Goal: Information Seeking & Learning: Learn about a topic

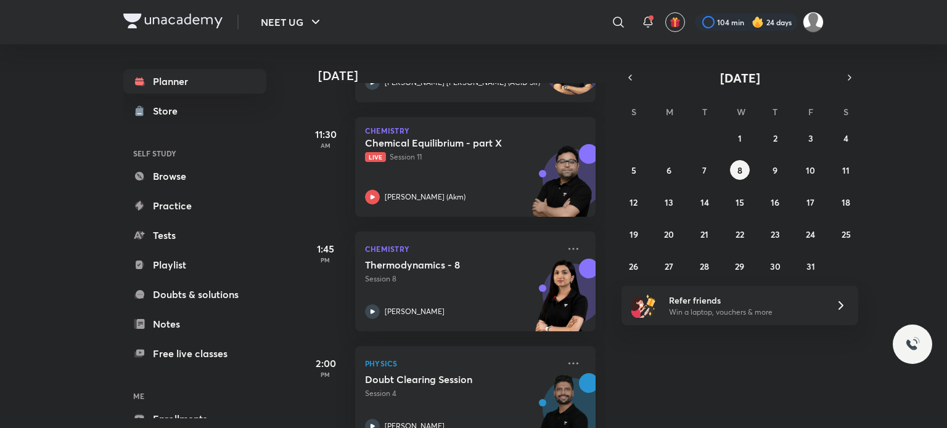
scroll to position [508, 0]
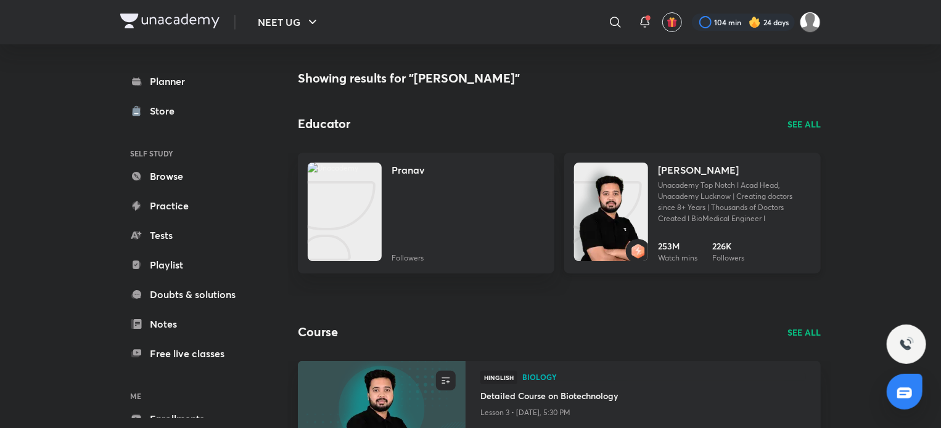
click at [624, 198] on img at bounding box center [611, 224] width 74 height 99
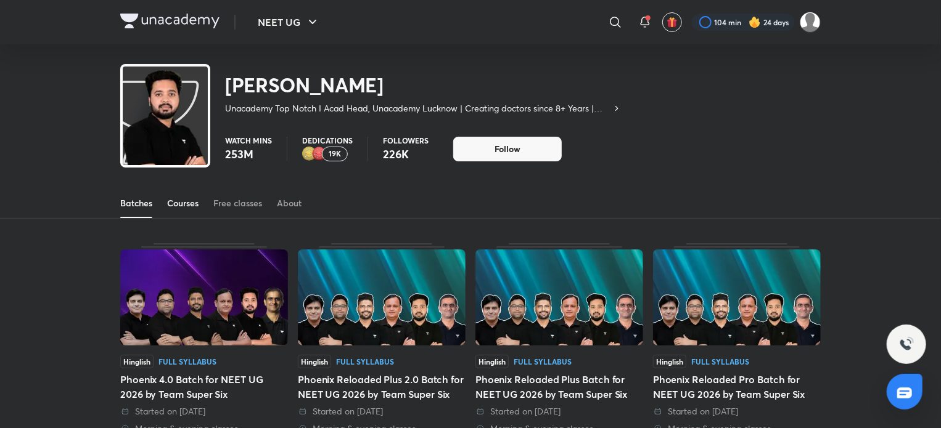
click at [198, 198] on div "Courses" at bounding box center [182, 203] width 31 height 12
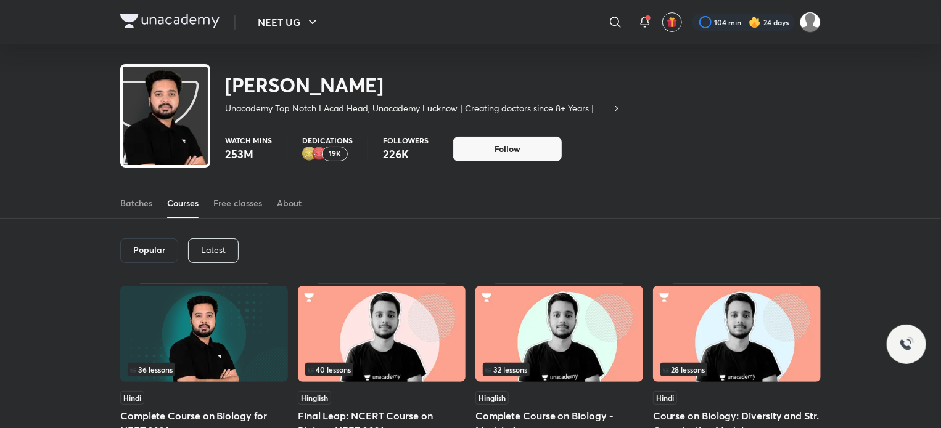
click at [209, 252] on p "Latest" at bounding box center [213, 250] width 25 height 10
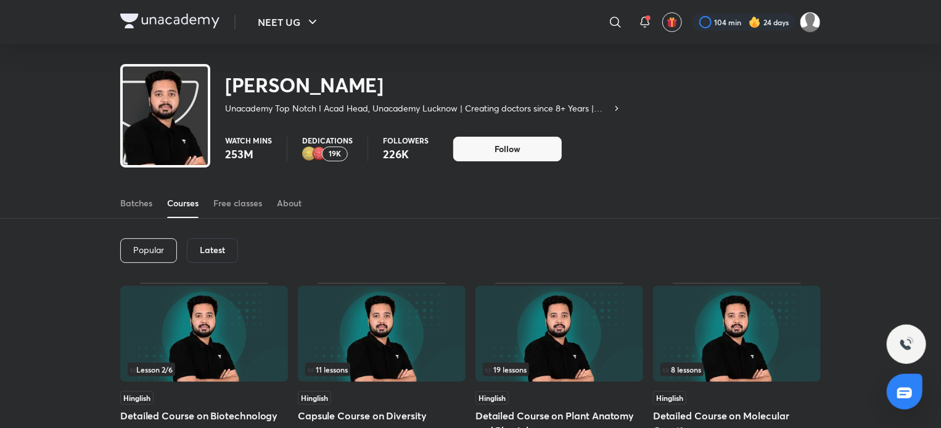
click at [363, 421] on h5 "Capsule Course on Diversity" at bounding box center [382, 416] width 168 height 15
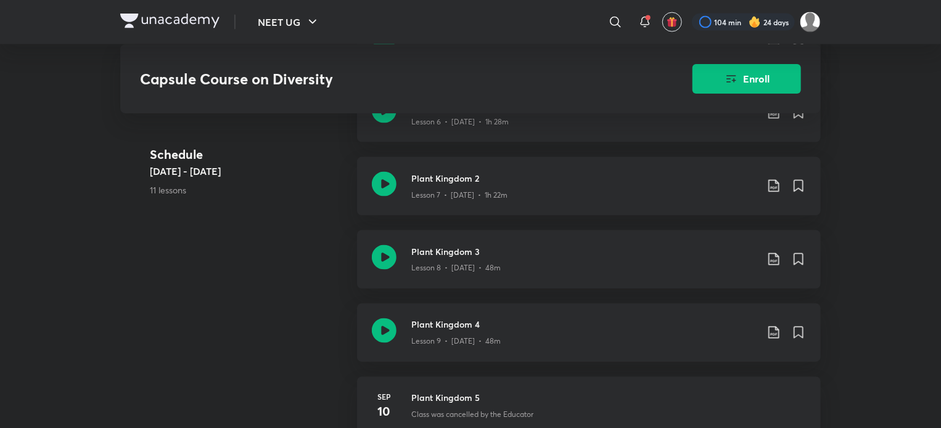
scroll to position [912, 0]
click at [515, 187] on div "Lesson 7 • [DATE] • 1h 22m" at bounding box center [583, 192] width 345 height 16
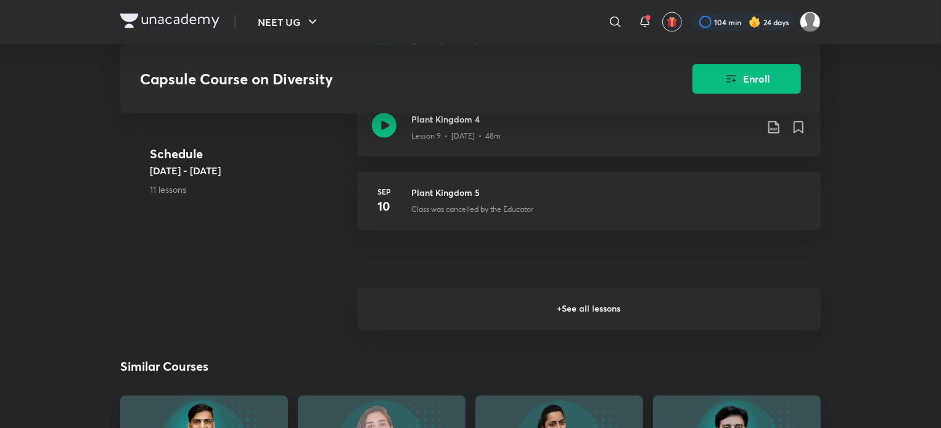
scroll to position [1144, 0]
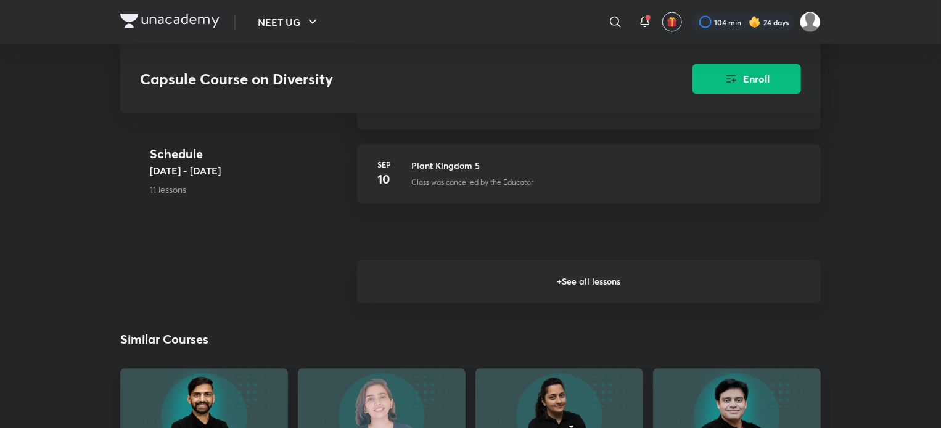
click at [486, 279] on h6 "+ See all lessons" at bounding box center [589, 282] width 464 height 43
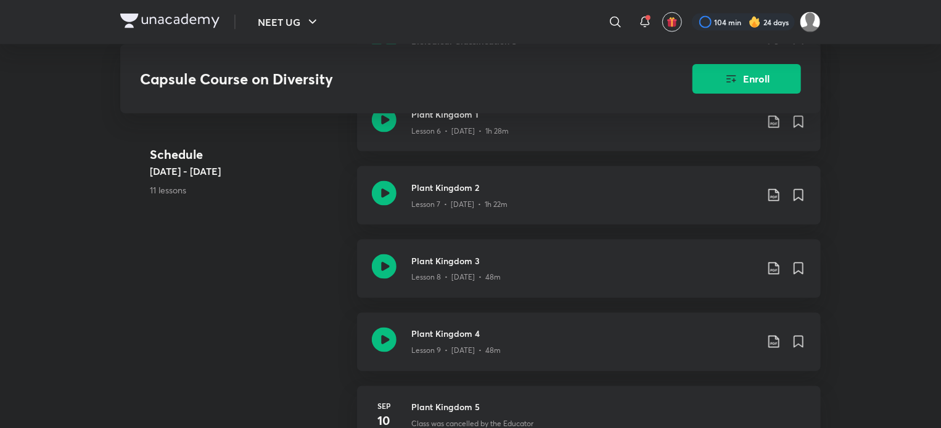
scroll to position [902, 0]
click at [373, 266] on icon at bounding box center [384, 267] width 25 height 25
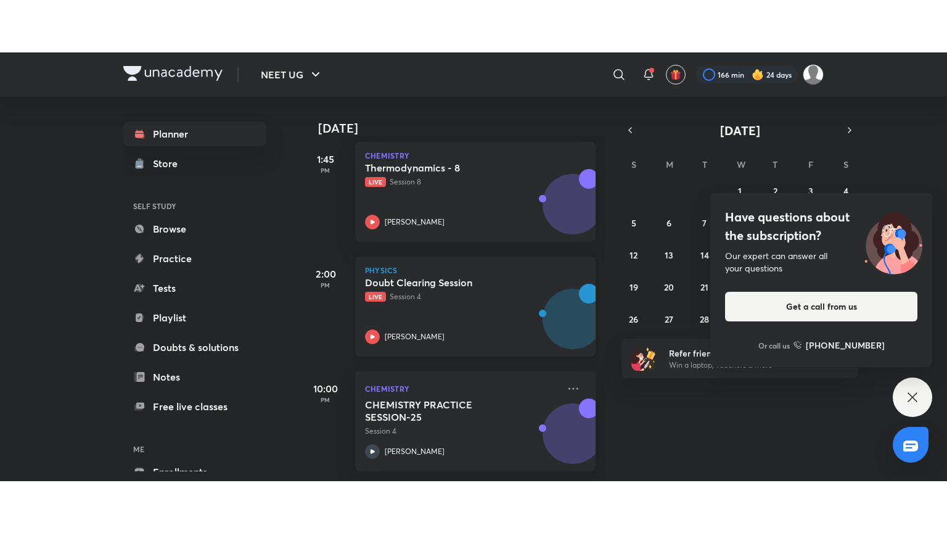
scroll to position [647, 0]
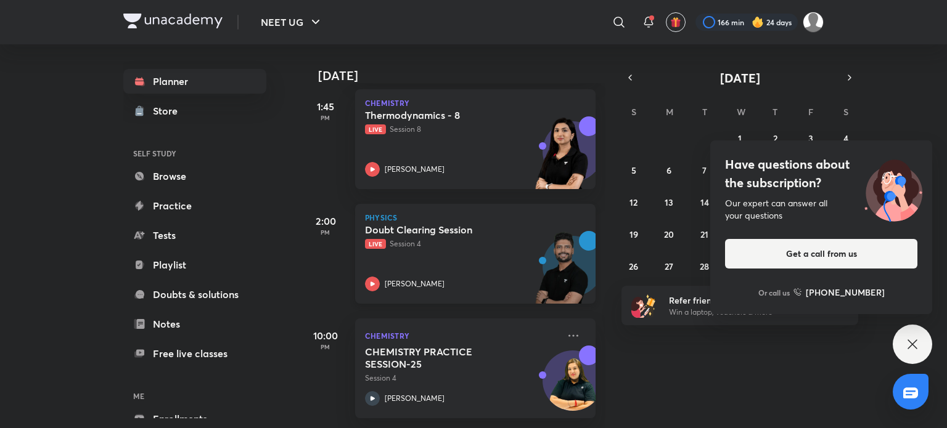
click at [465, 260] on div "Doubt Clearing Session Live Session 4 Prateek Jain" at bounding box center [462, 258] width 194 height 68
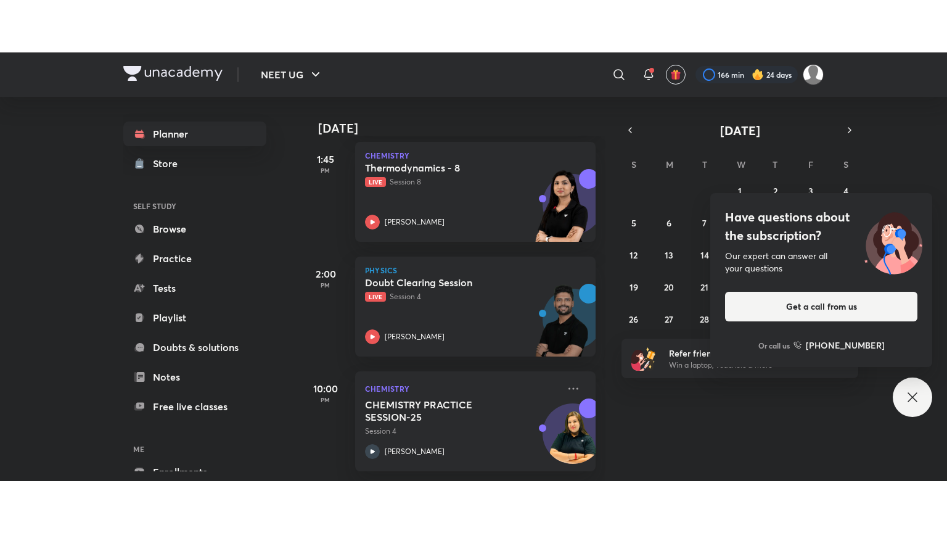
scroll to position [543, 0]
